Goal: Task Accomplishment & Management: Manage account settings

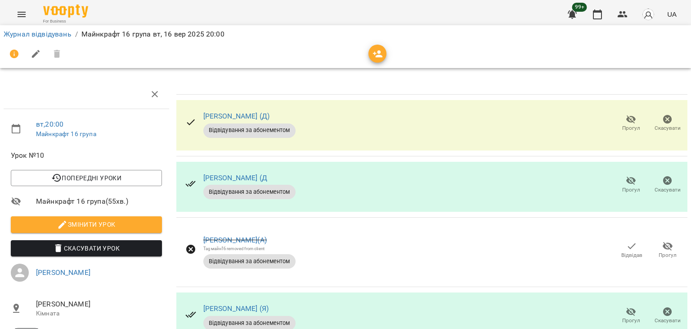
scroll to position [286, 0]
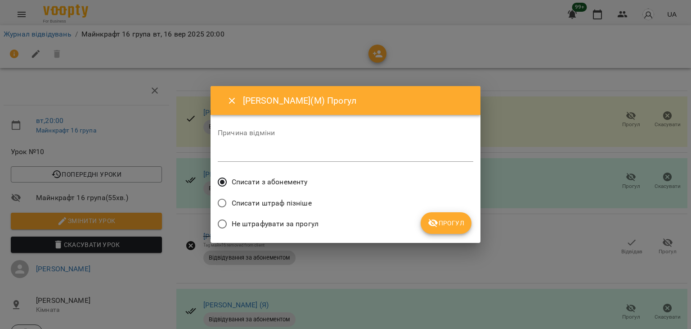
click at [247, 223] on span "Не штрафувати за прогул" at bounding box center [275, 223] width 87 height 11
click at [450, 223] on span "Прогул" at bounding box center [446, 222] width 36 height 11
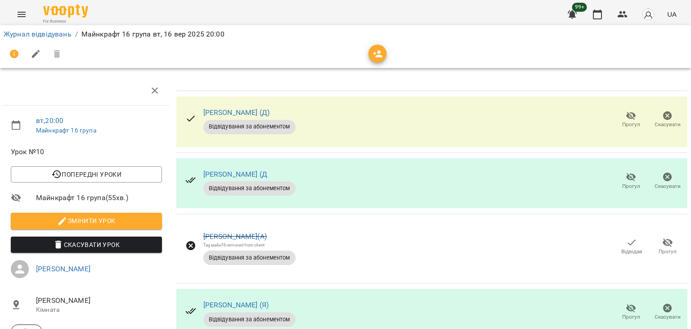
scroll to position [0, 0]
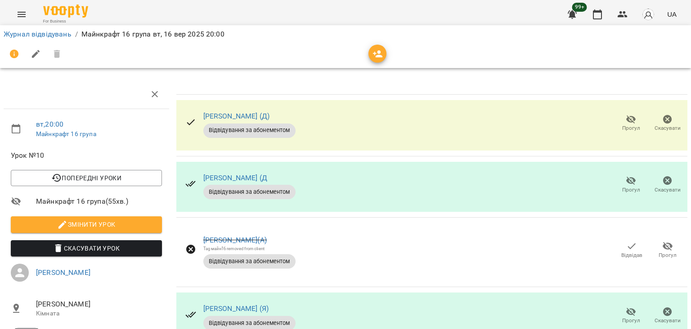
click at [618, 122] on span "Прогул" at bounding box center [631, 123] width 26 height 18
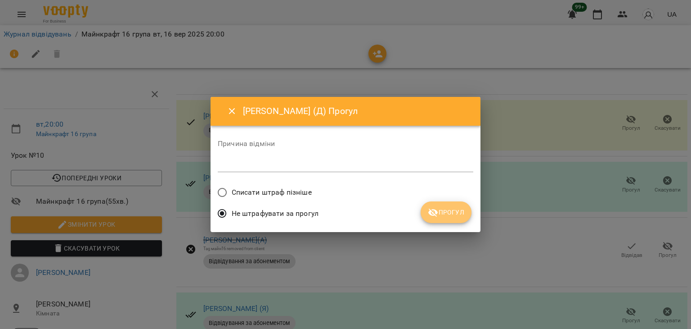
click at [456, 202] on button "Прогул" at bounding box center [446, 212] width 51 height 22
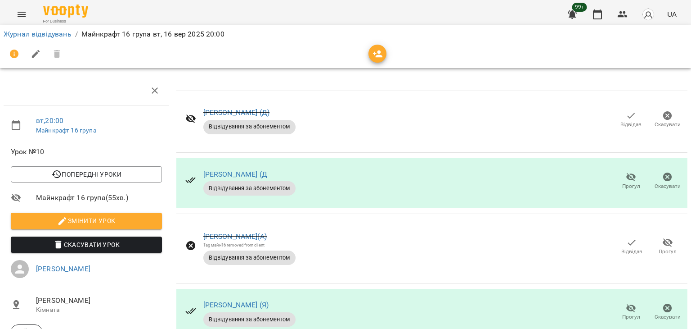
scroll to position [180, 0]
click at [626, 302] on icon "button" at bounding box center [631, 307] width 11 height 11
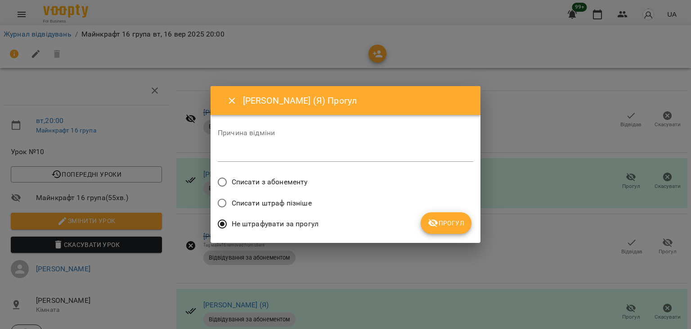
click at [453, 227] on span "Прогул" at bounding box center [446, 222] width 36 height 11
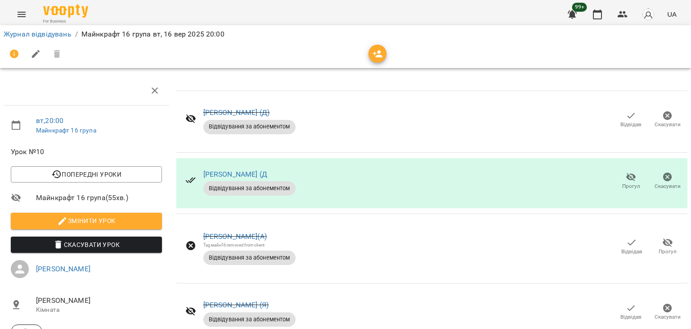
scroll to position [106, 0]
click at [26, 30] on link "Журнал відвідувань" at bounding box center [38, 34] width 68 height 9
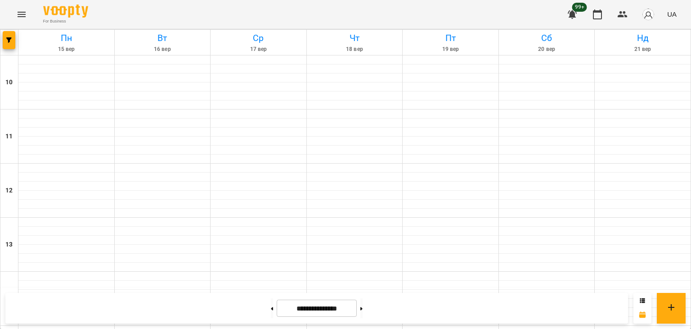
scroll to position [379, 0]
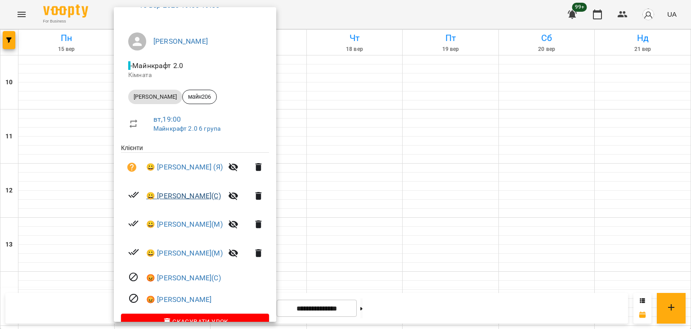
scroll to position [77, 0]
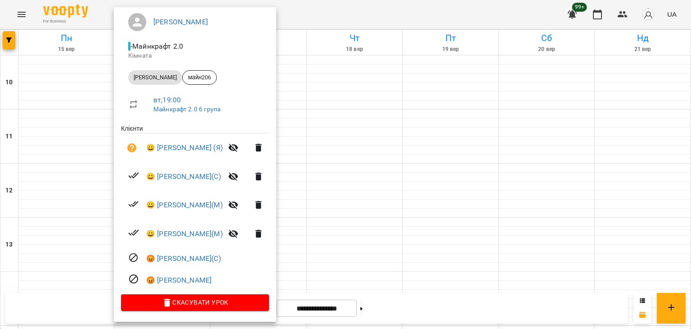
click at [365, 124] on div at bounding box center [345, 164] width 691 height 329
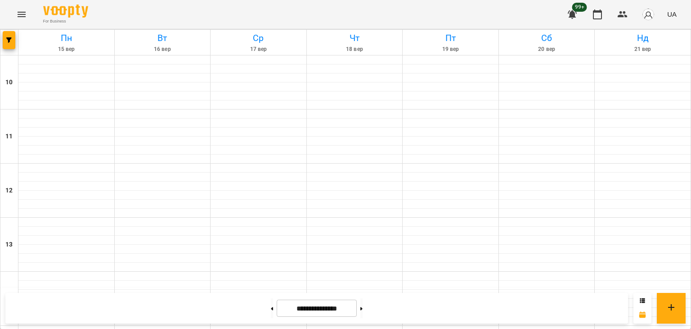
scroll to position [469, 0]
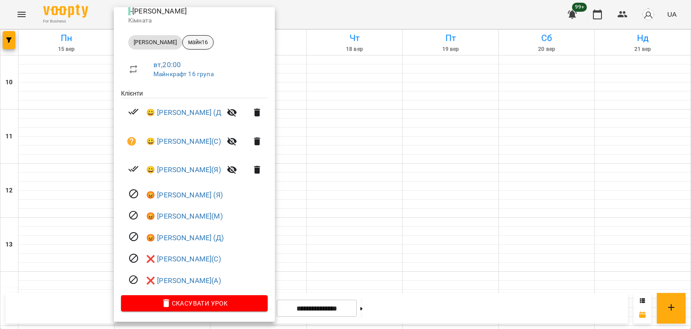
scroll to position [113, 0]
